Goal: Task Accomplishment & Management: Use online tool/utility

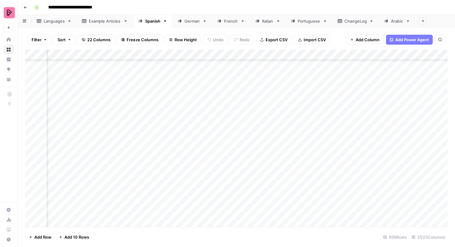
scroll to position [4984, 388]
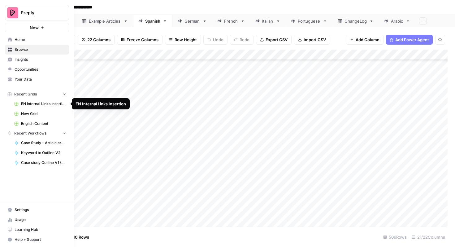
click at [28, 123] on span "English Content" at bounding box center [43, 124] width 45 height 6
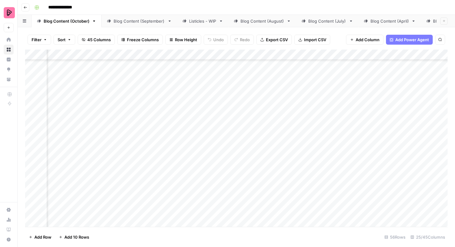
scroll to position [626, 291]
click at [302, 103] on div "Add Column" at bounding box center [236, 138] width 422 height 177
click at [296, 103] on div "Add Column" at bounding box center [236, 138] width 422 height 177
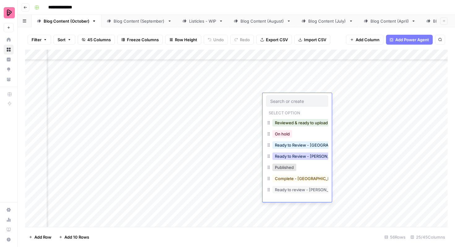
click at [295, 154] on button "Ready to Review - [PERSON_NAME]" at bounding box center [308, 155] width 73 height 7
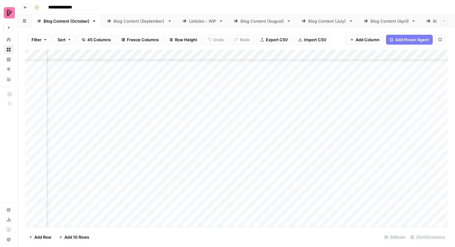
scroll to position [635, 158]
click at [201, 137] on div "Add Column" at bounding box center [236, 138] width 422 height 177
click at [201, 153] on div "Add Column" at bounding box center [236, 138] width 422 height 177
click at [201, 168] on div "Add Column" at bounding box center [236, 138] width 422 height 177
click at [201, 187] on div "Add Column" at bounding box center [236, 138] width 422 height 177
